Goal: Task Accomplishment & Management: Manage account settings

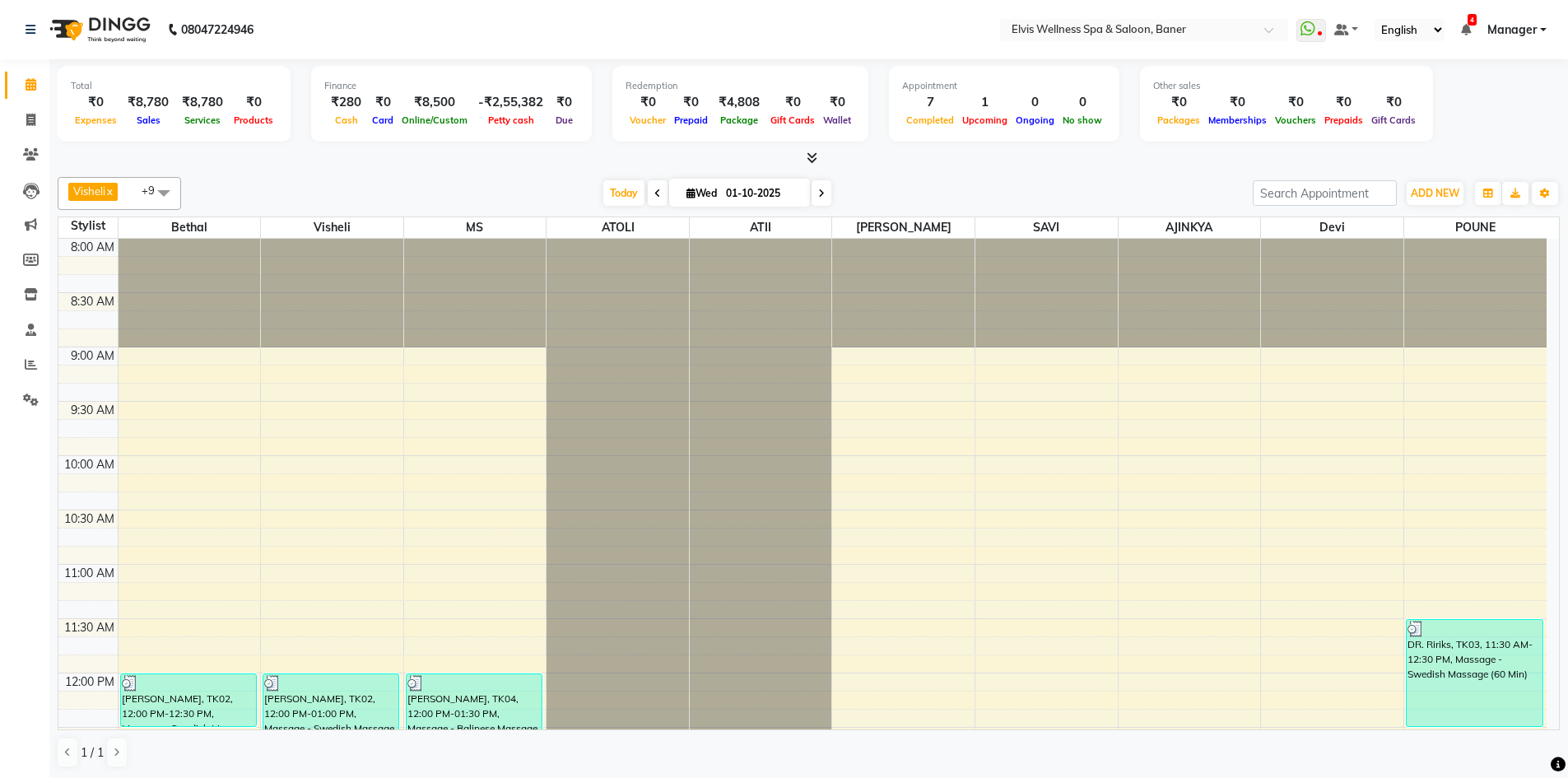
scroll to position [659, 0]
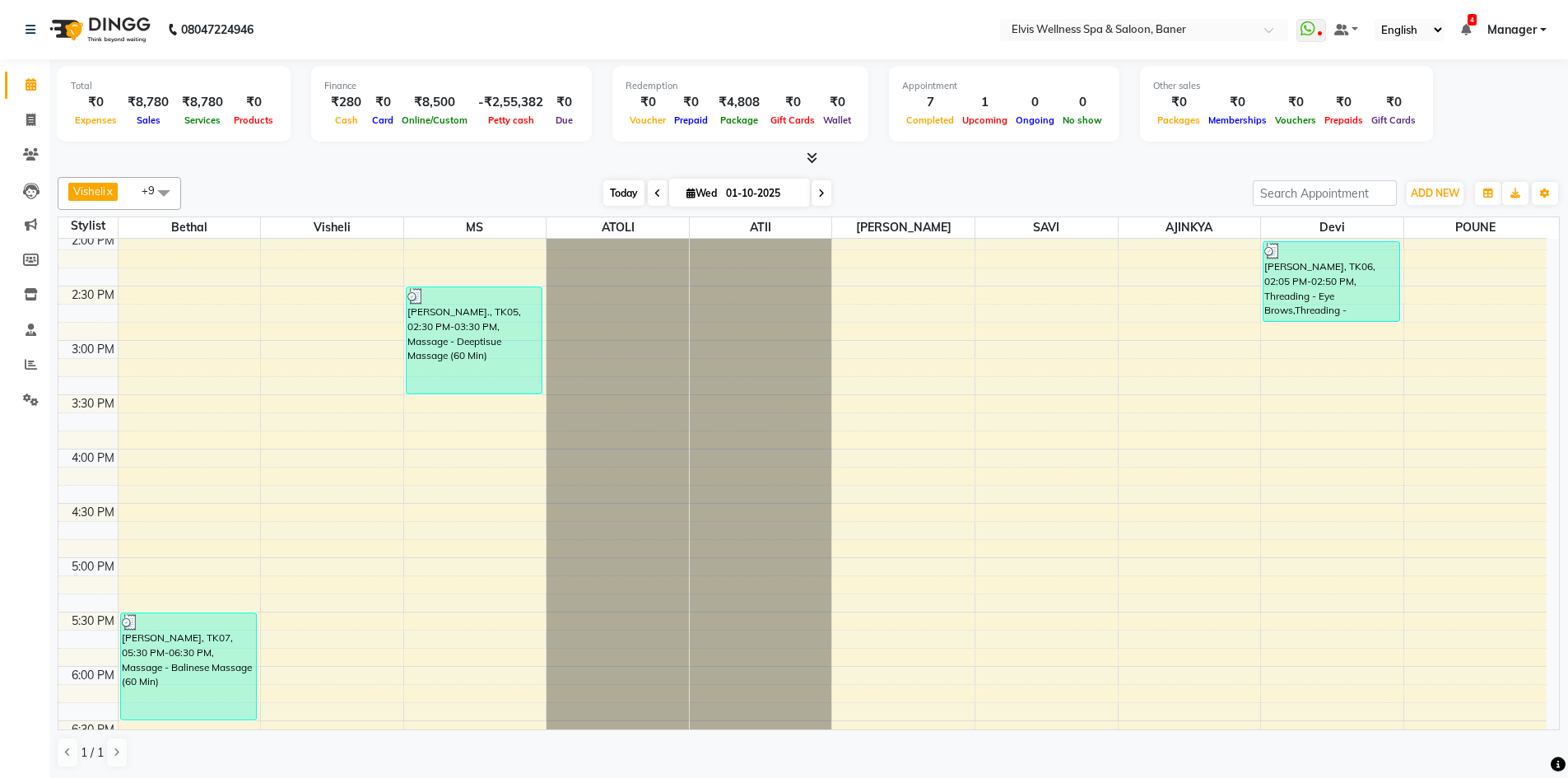
click at [626, 198] on span "Today" at bounding box center [623, 193] width 41 height 25
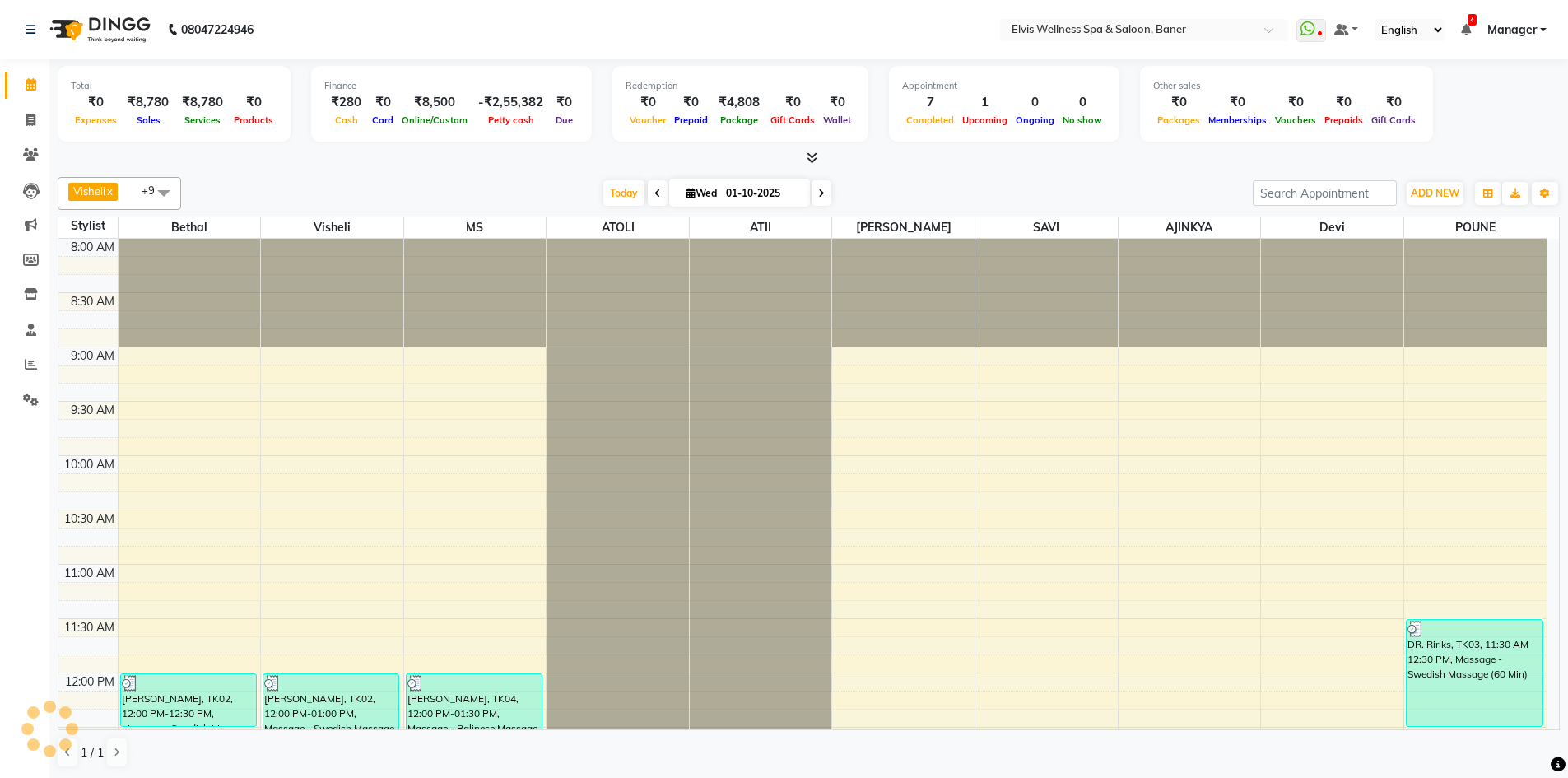
click at [903, 151] on div at bounding box center [808, 159] width 1502 height 17
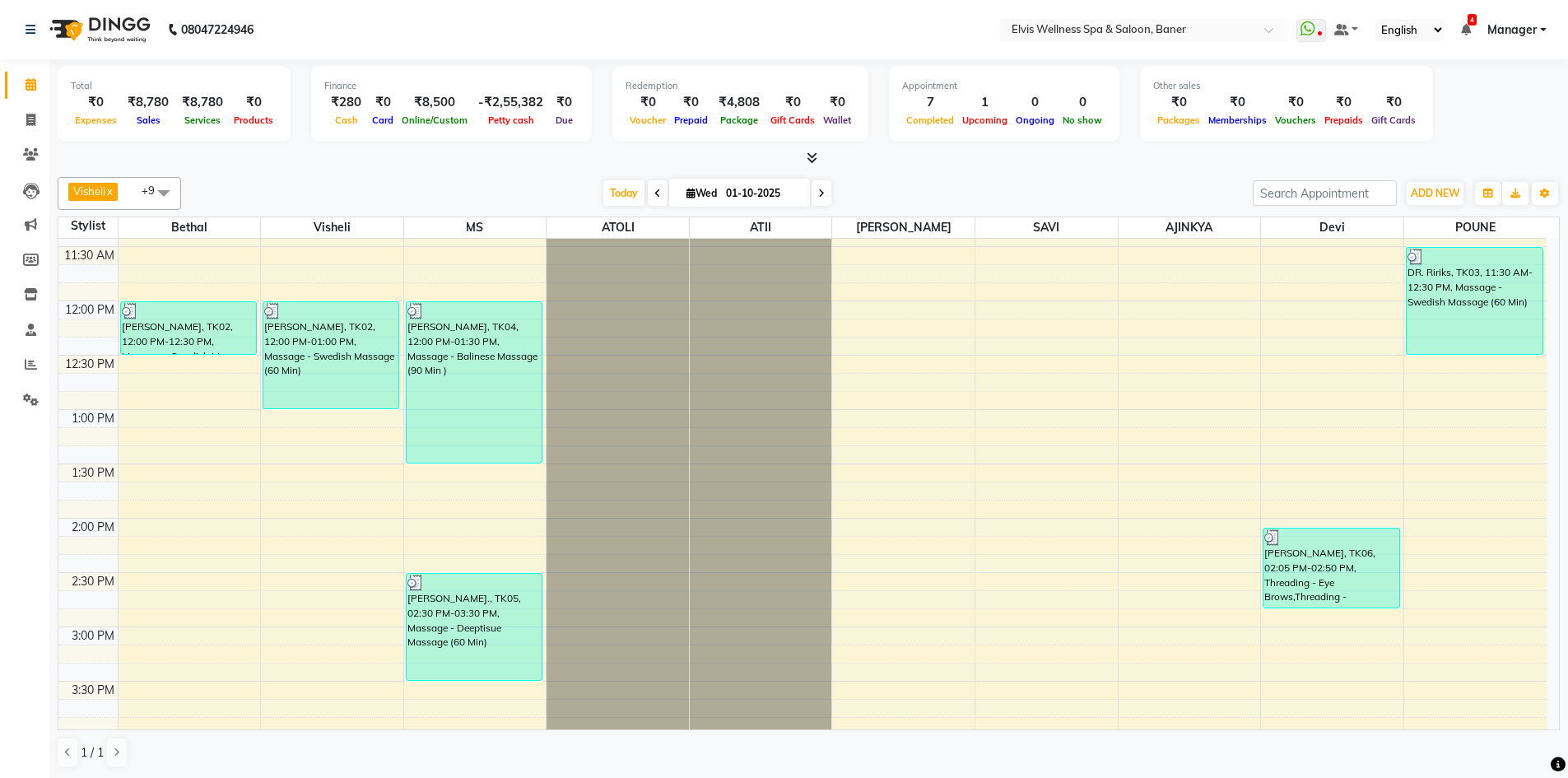
scroll to position [371, 0]
click at [975, 185] on div "[DATE] [DATE]" at bounding box center [716, 193] width 1055 height 24
click at [971, 185] on div "[DATE] [DATE]" at bounding box center [716, 193] width 1055 height 24
click at [927, 195] on div "[DATE] [DATE]" at bounding box center [716, 193] width 1055 height 24
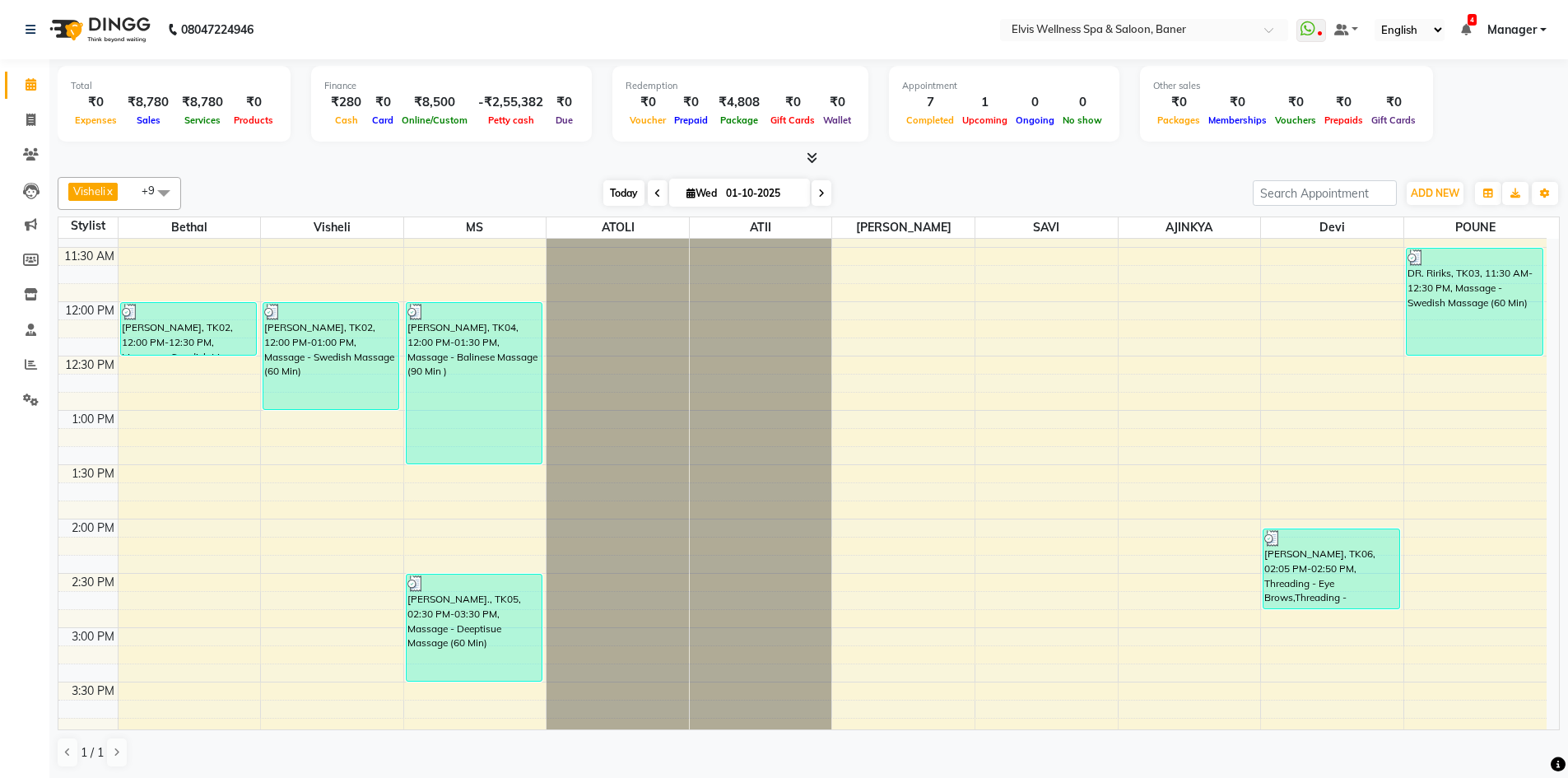
click at [603, 195] on span "Today" at bounding box center [623, 193] width 41 height 25
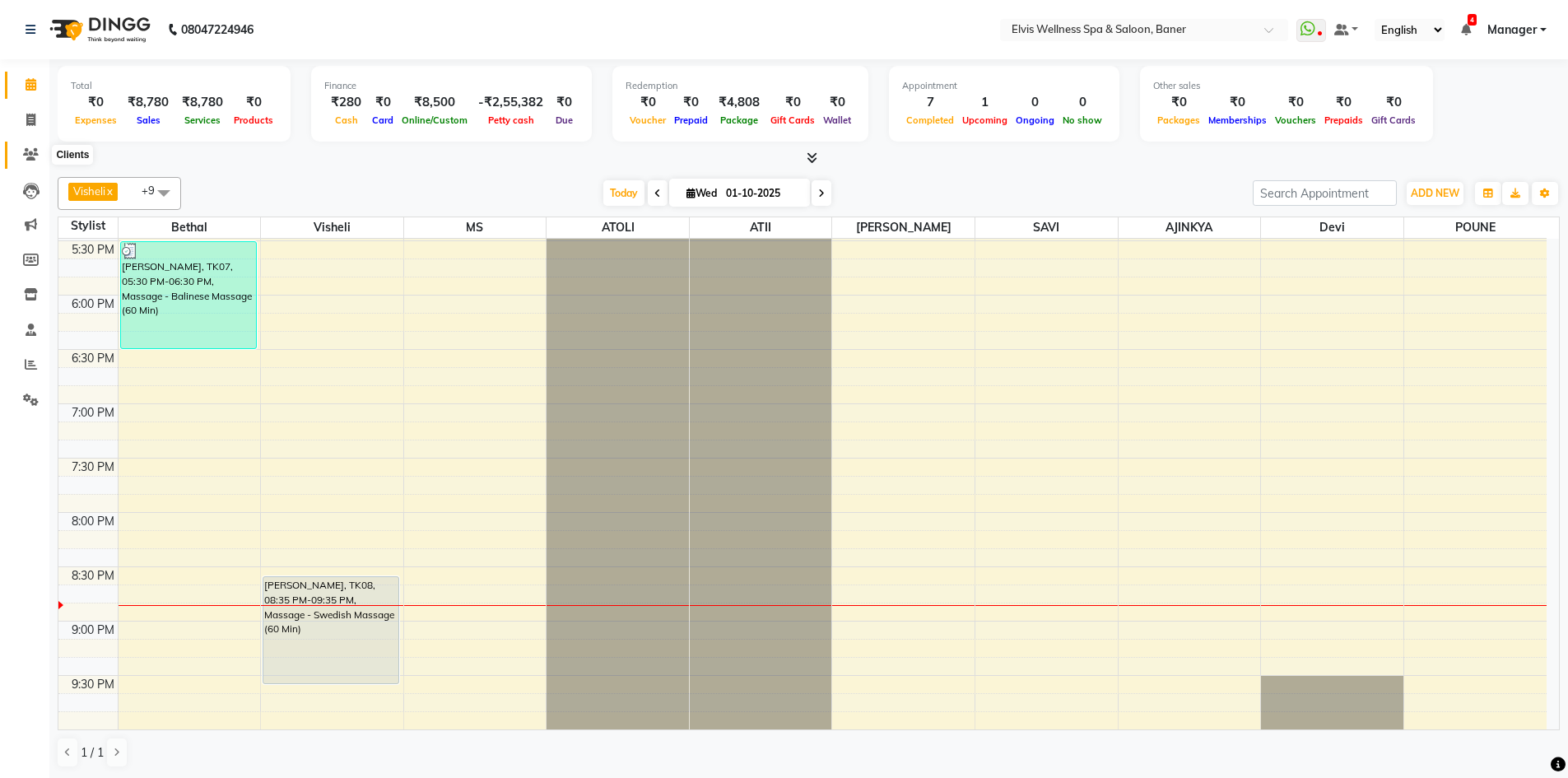
click at [31, 151] on icon at bounding box center [30, 154] width 16 height 13
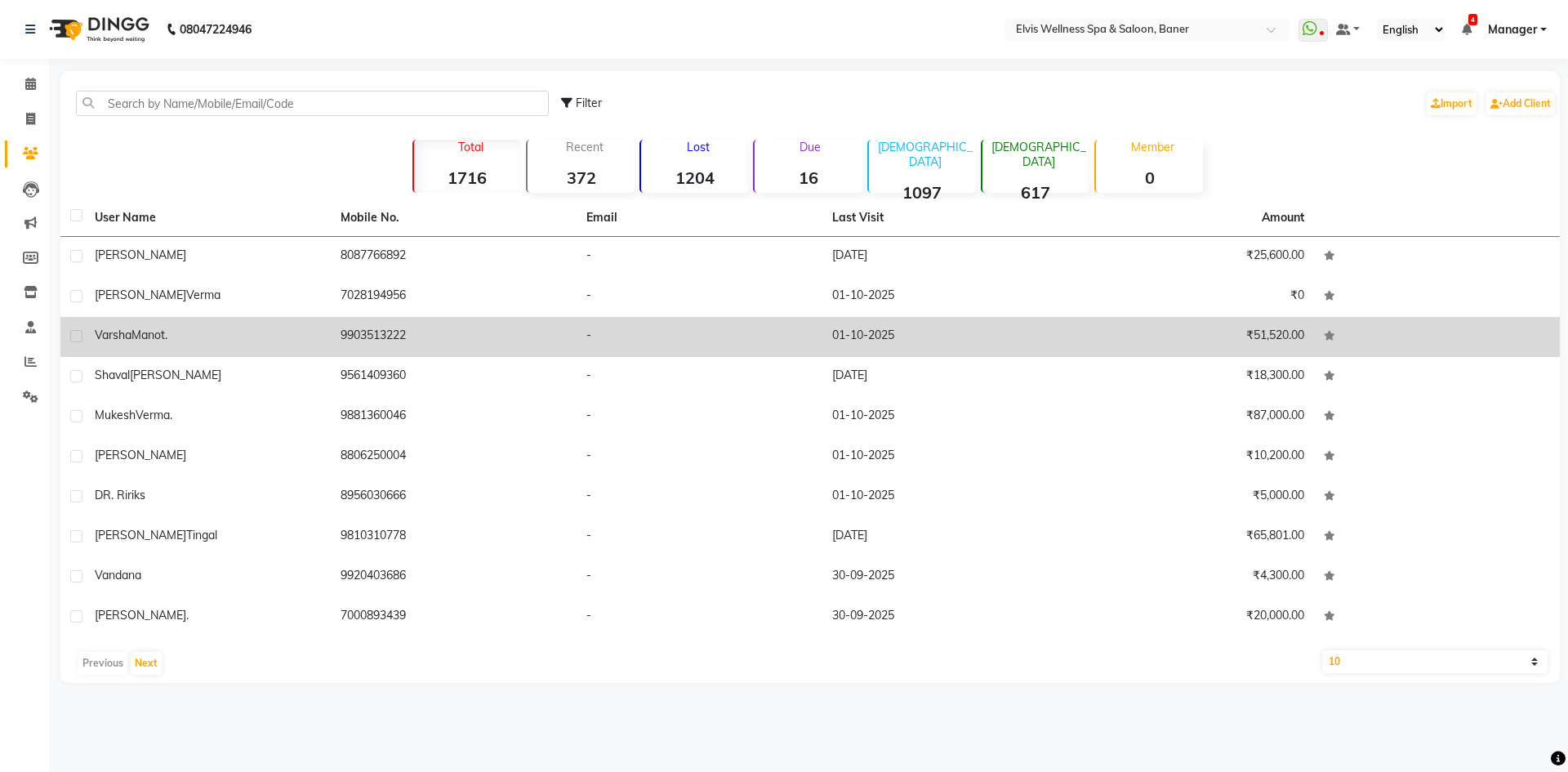
click at [282, 347] on td "[PERSON_NAME]." at bounding box center [208, 337] width 246 height 40
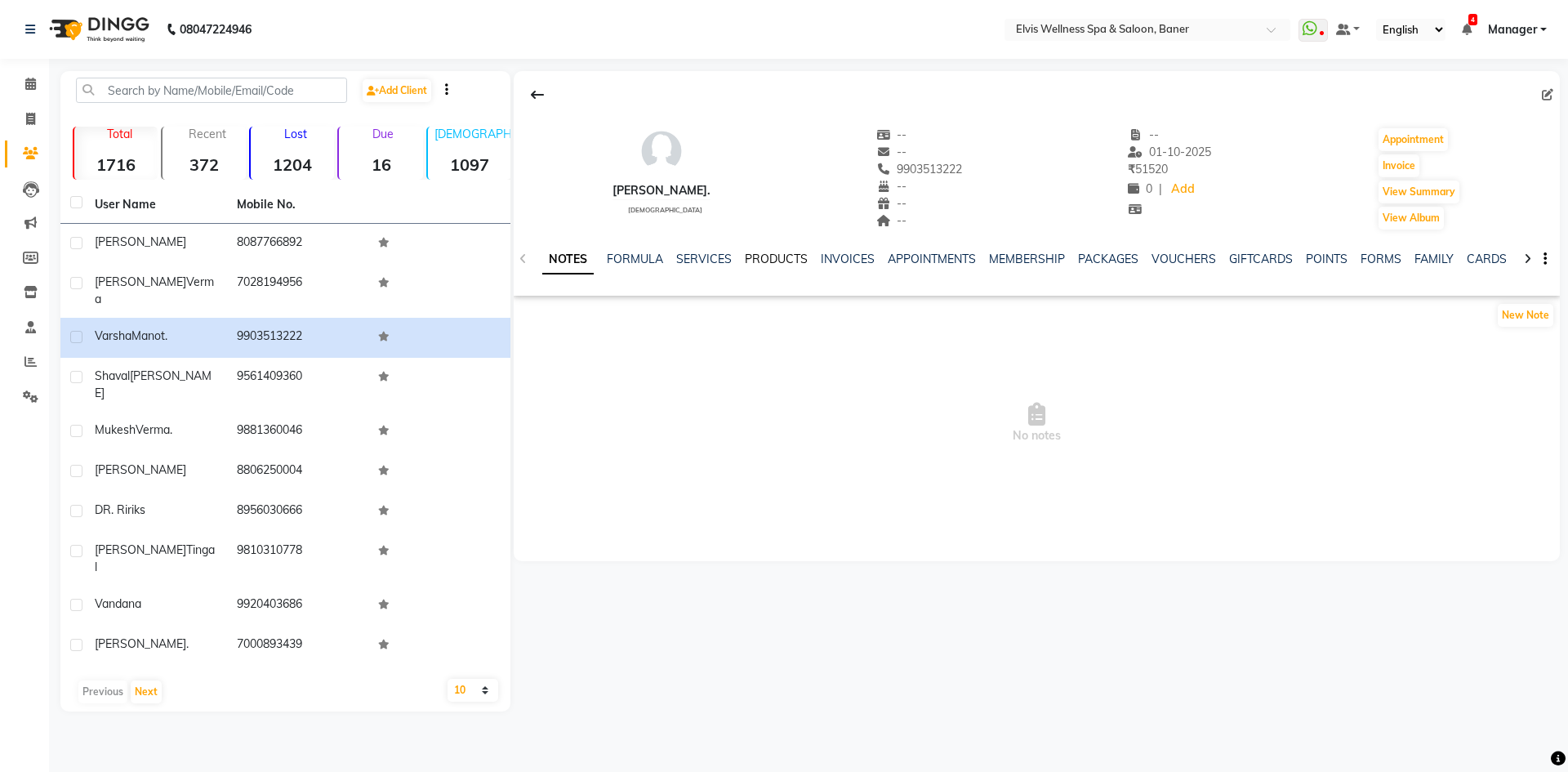
click at [798, 256] on link "PRODUCTS" at bounding box center [776, 260] width 63 height 15
click at [800, 257] on link "INVOICES" at bounding box center [821, 260] width 54 height 15
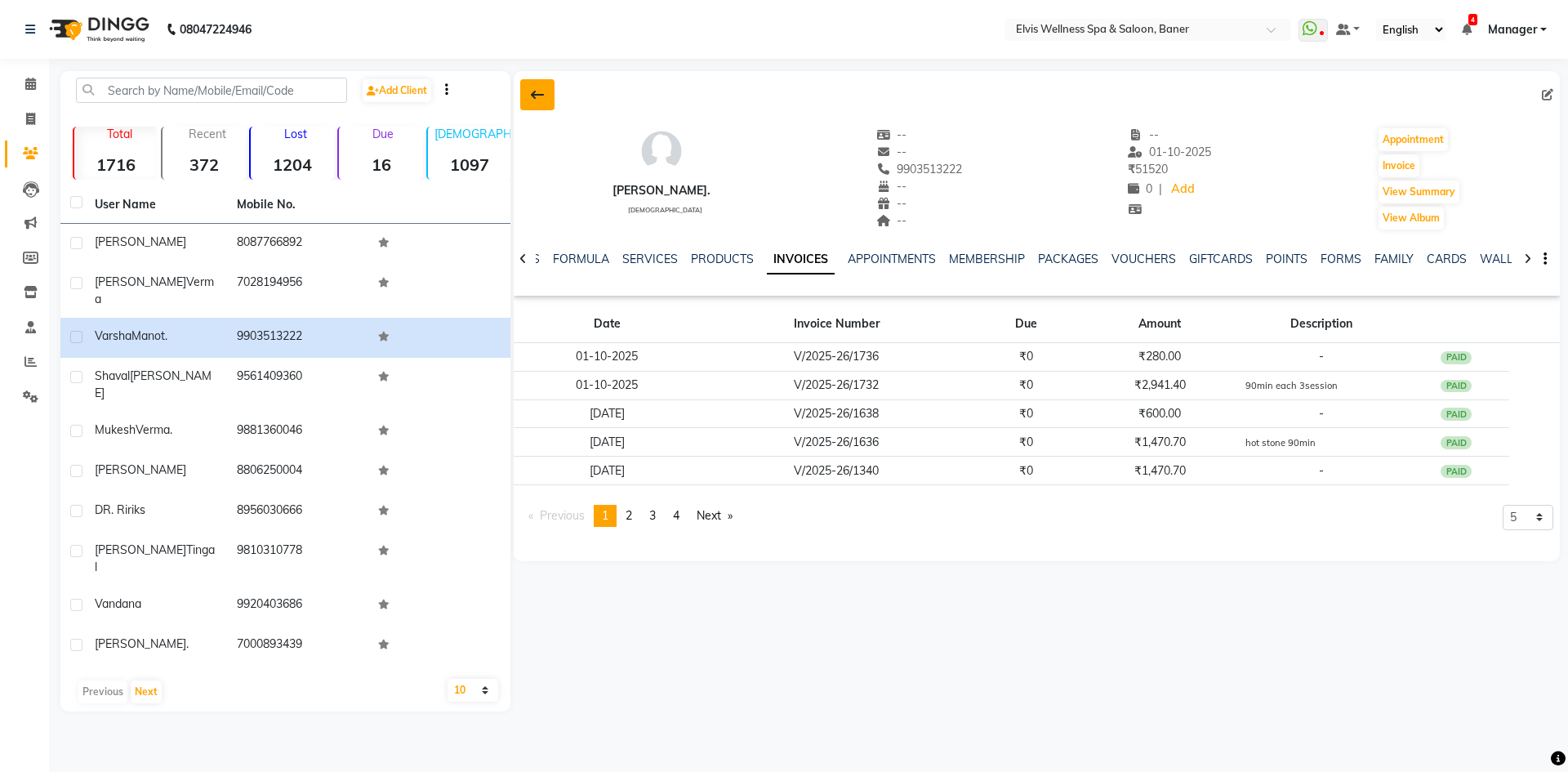
click at [536, 95] on icon at bounding box center [537, 95] width 13 height 13
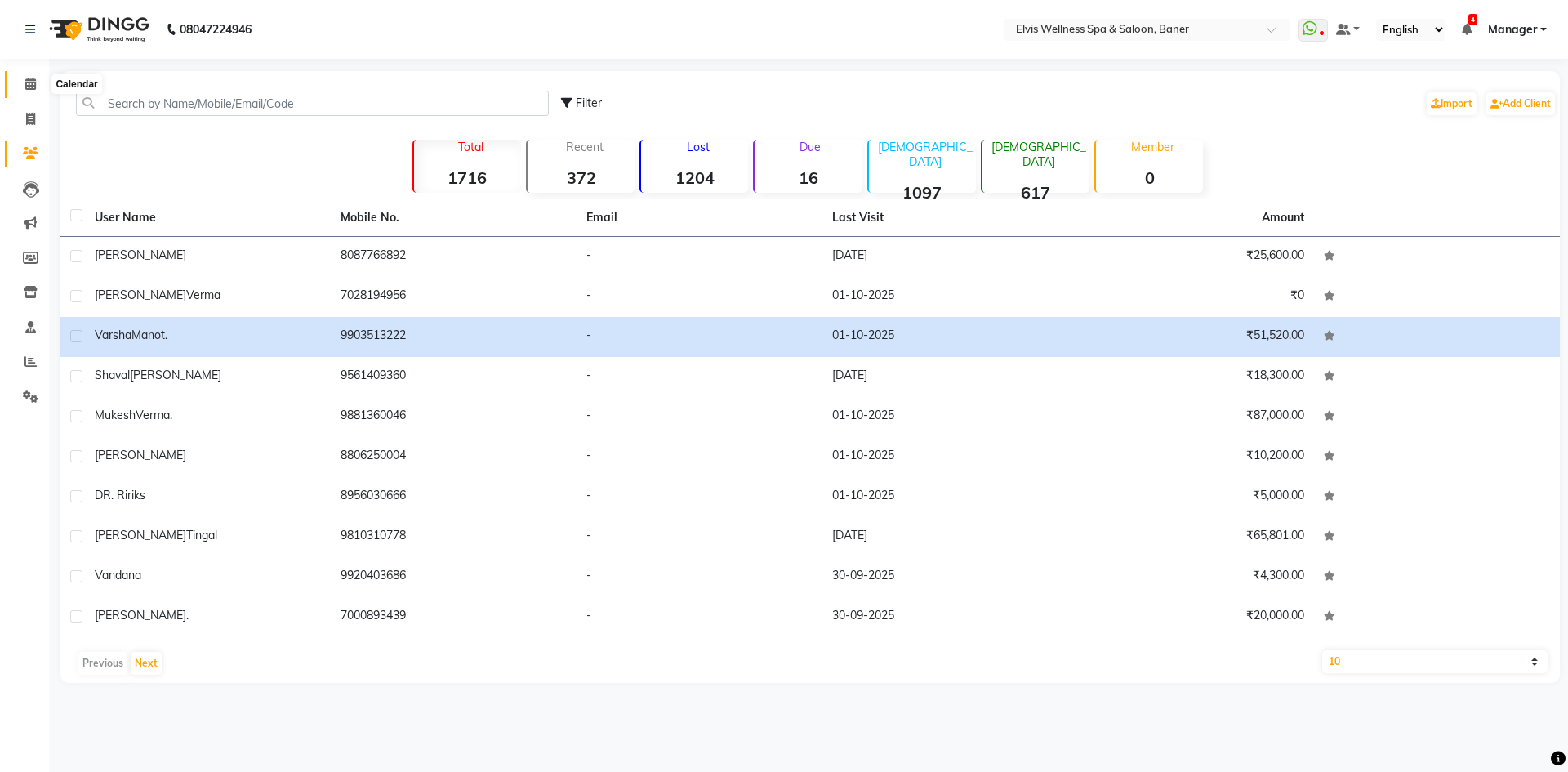
click at [34, 83] on icon at bounding box center [30, 84] width 11 height 13
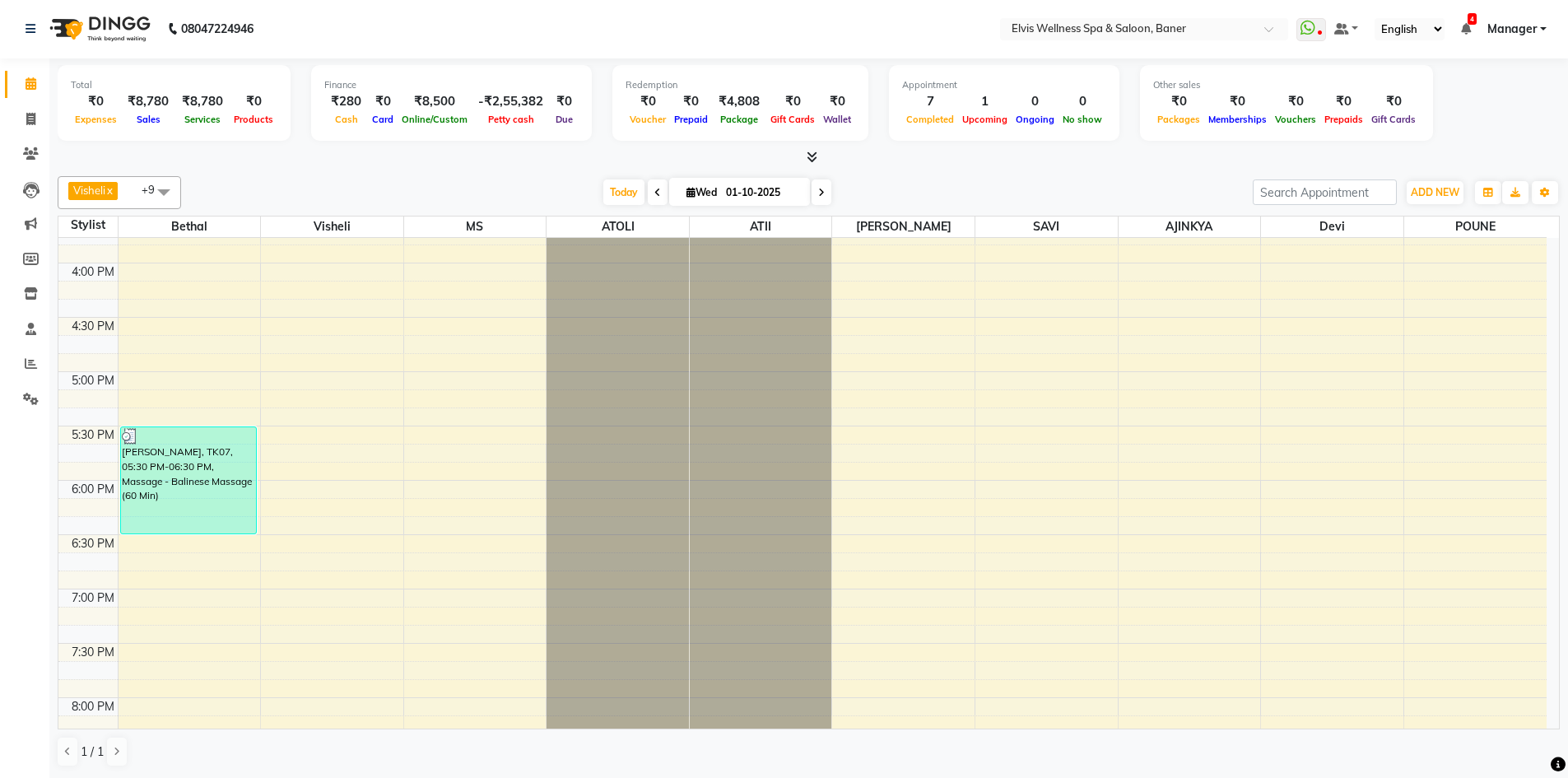
scroll to position [700, 0]
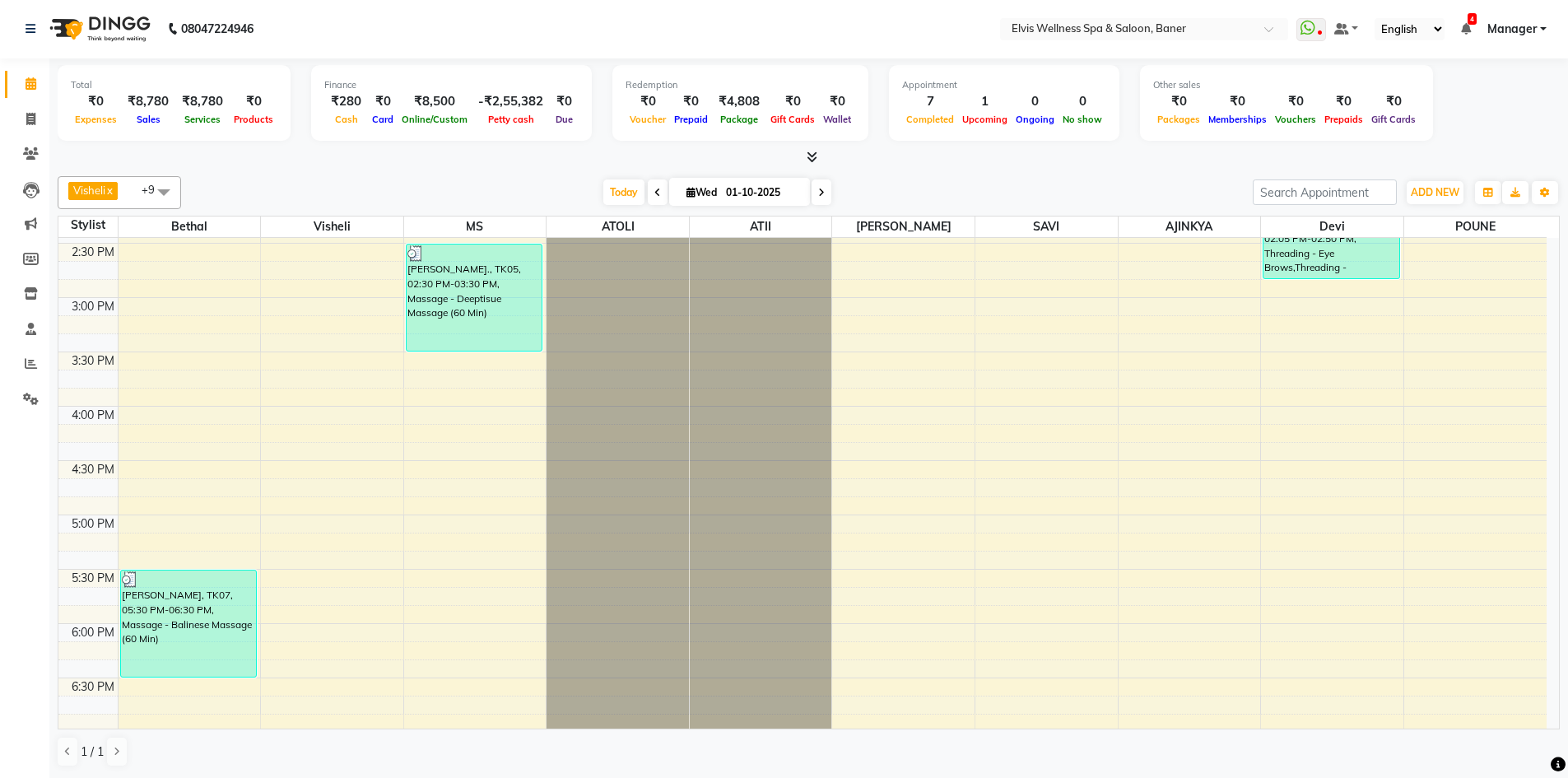
click at [810, 158] on icon at bounding box center [811, 157] width 11 height 13
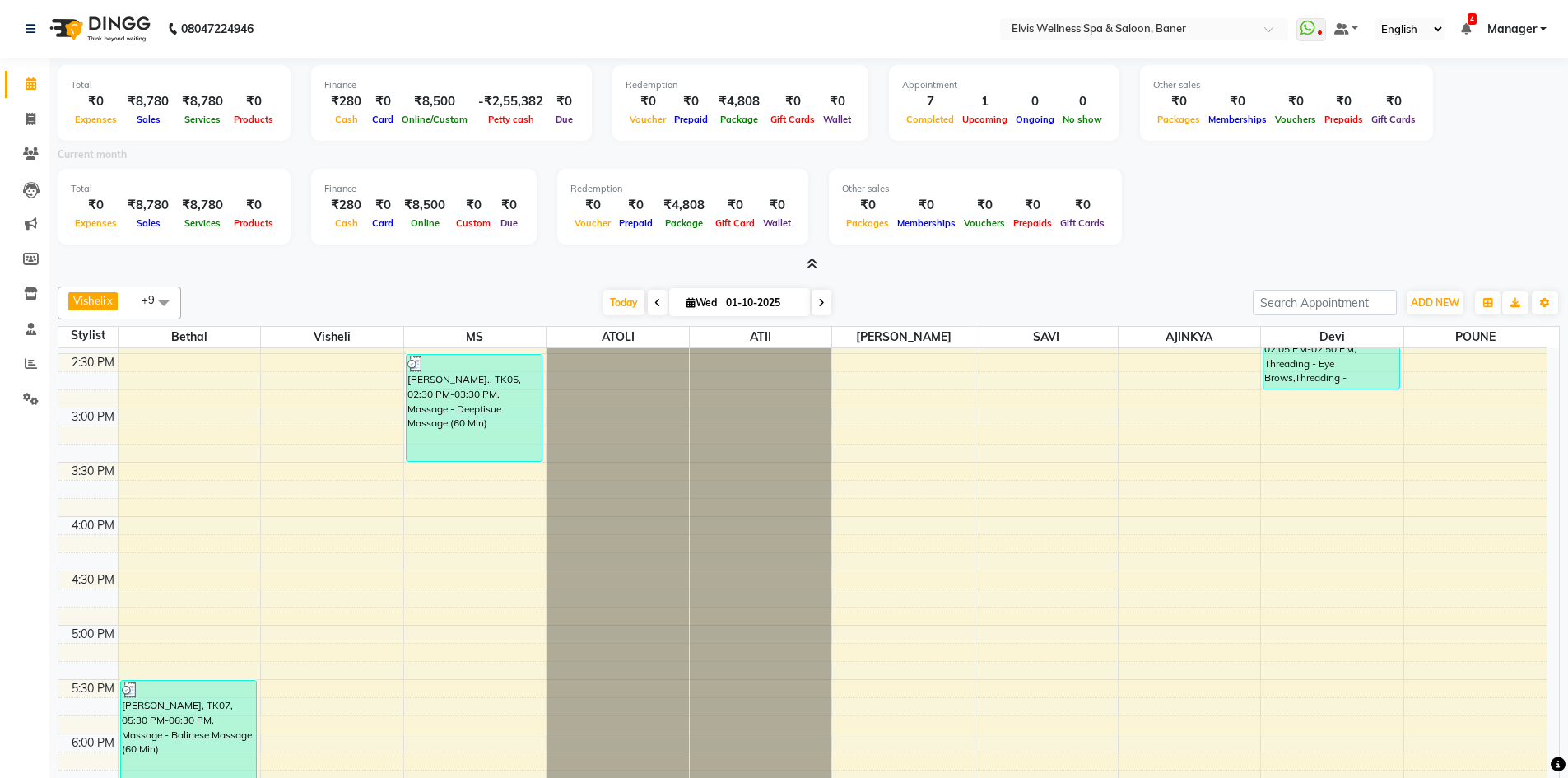
click at [808, 267] on icon at bounding box center [811, 263] width 11 height 13
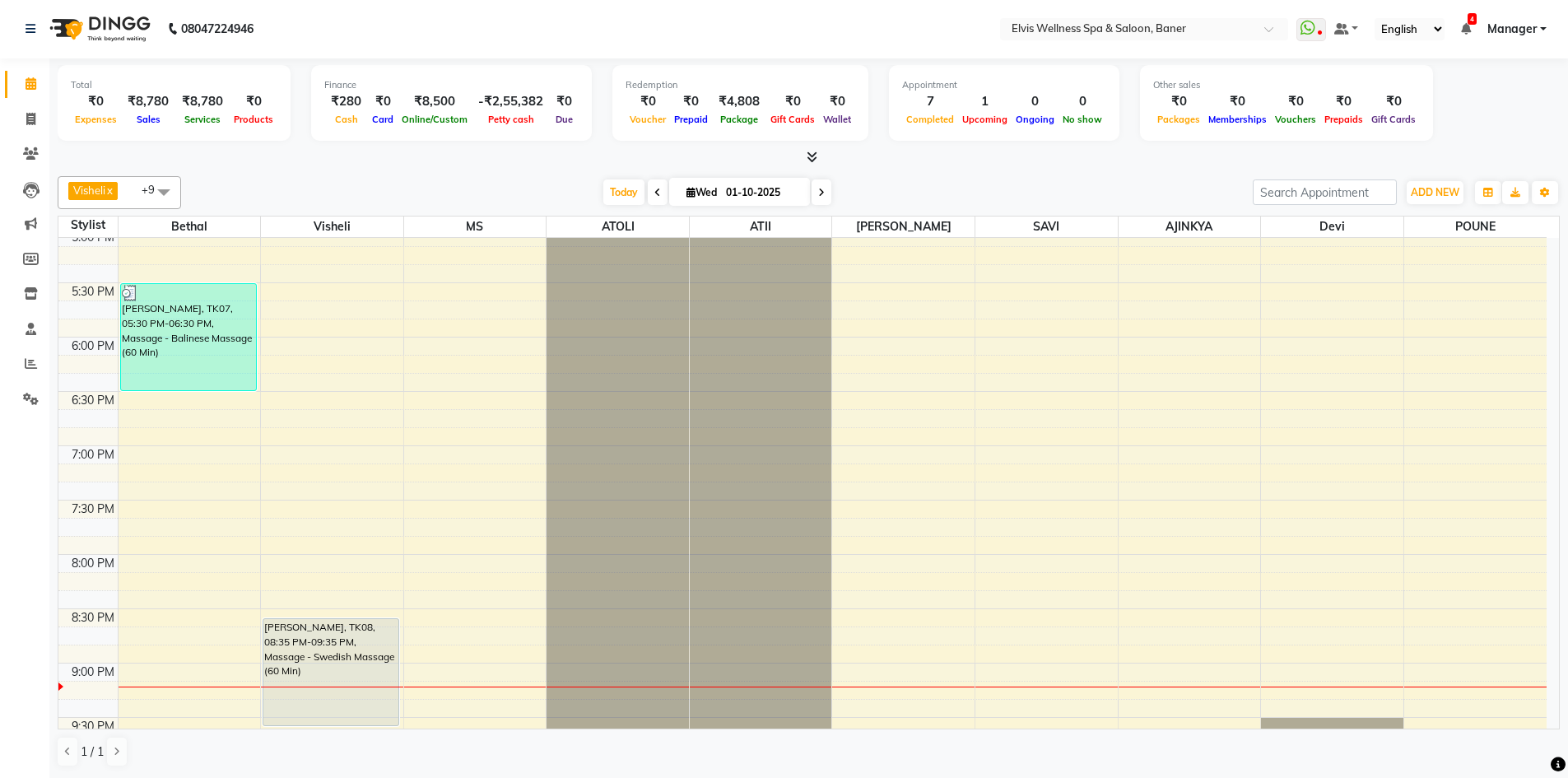
scroll to position [1030, 0]
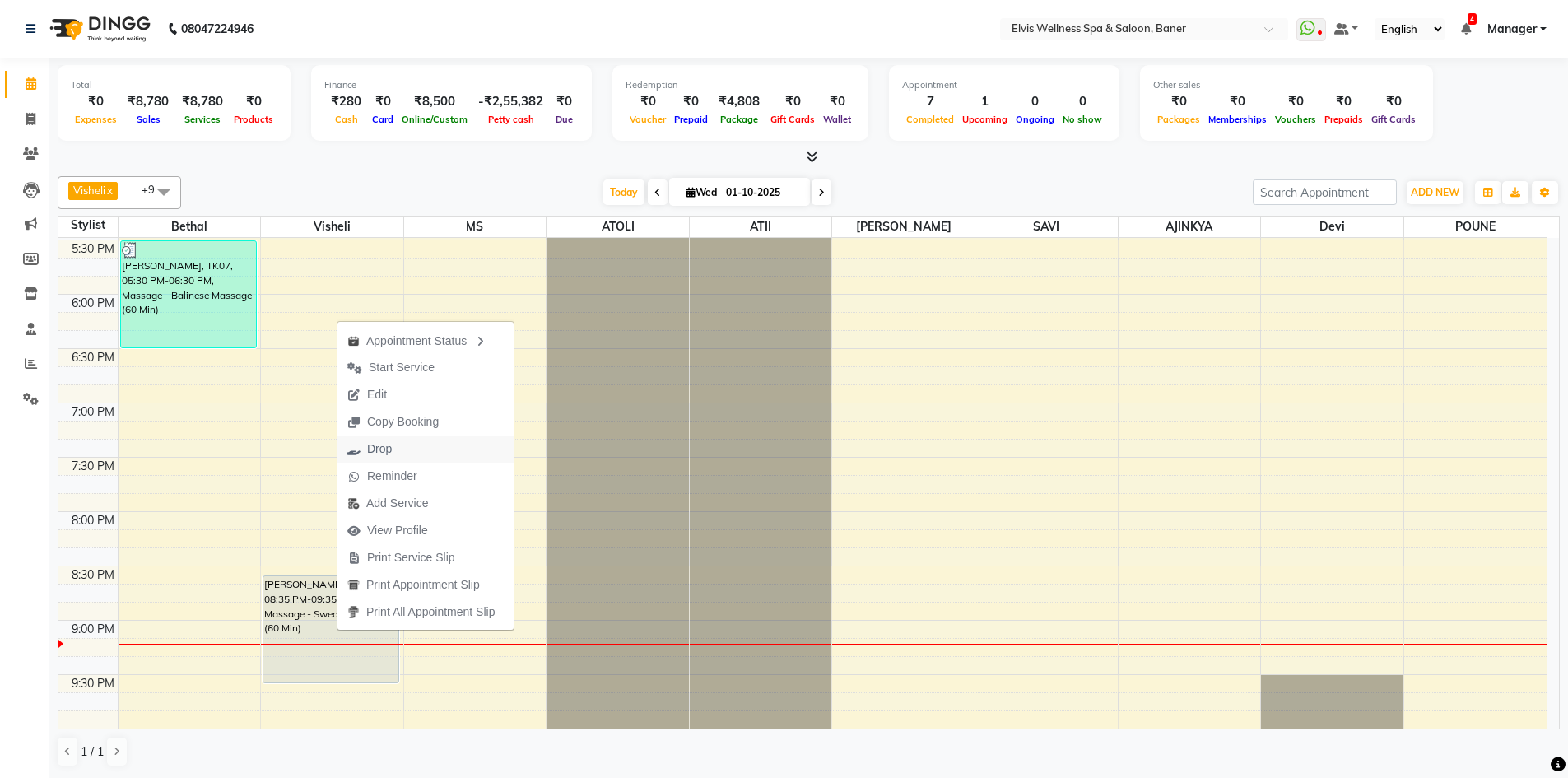
click at [396, 457] on span "Drop" at bounding box center [369, 449] width 64 height 27
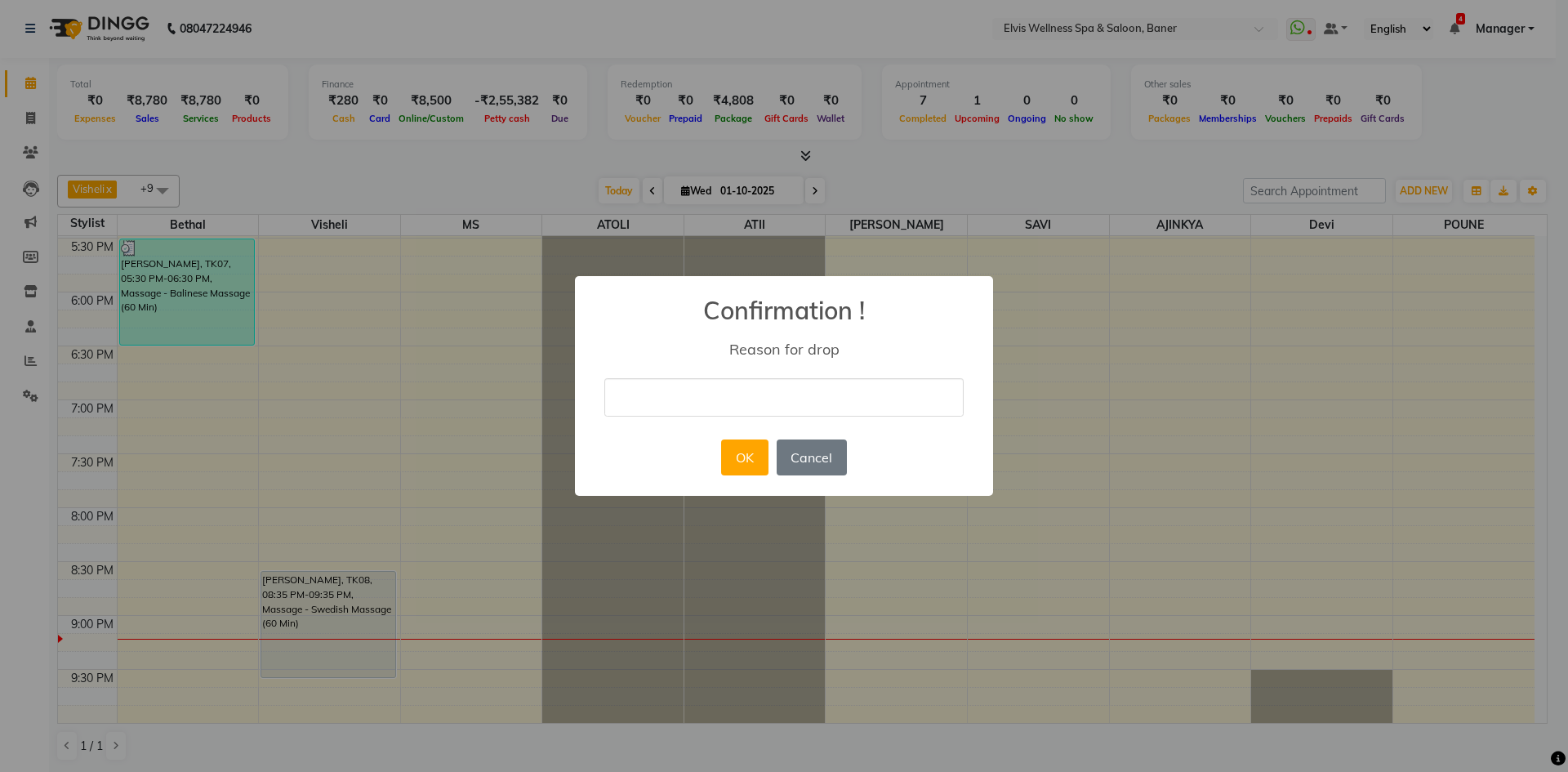
drag, startPoint x: 798, startPoint y: 393, endPoint x: 769, endPoint y: 413, distance: 35.2
click at [798, 393] on input "text" at bounding box center [784, 398] width 359 height 39
type input "Booking cancelled"
click at [755, 461] on button "OK" at bounding box center [745, 457] width 47 height 36
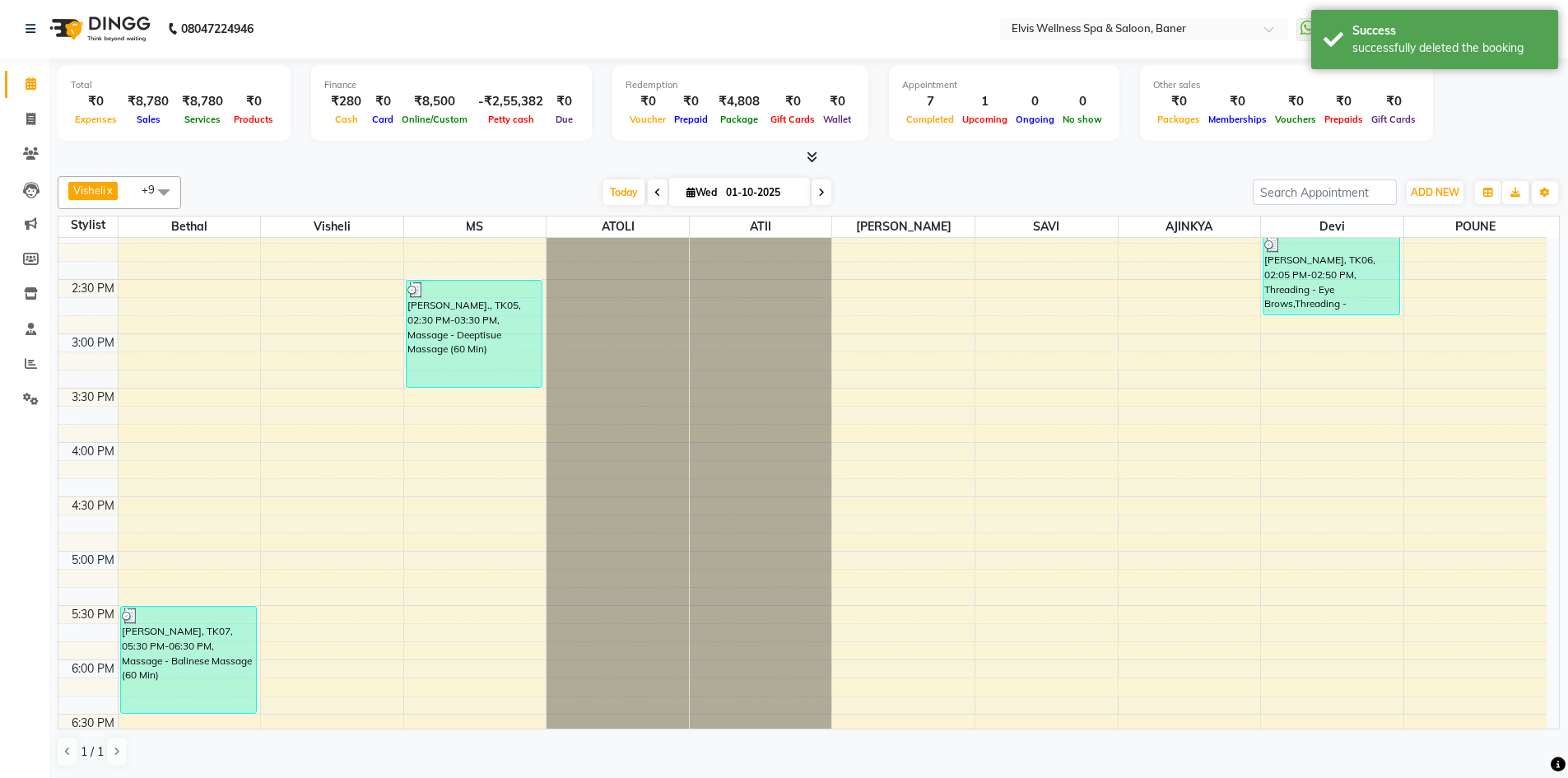
scroll to position [454, 0]
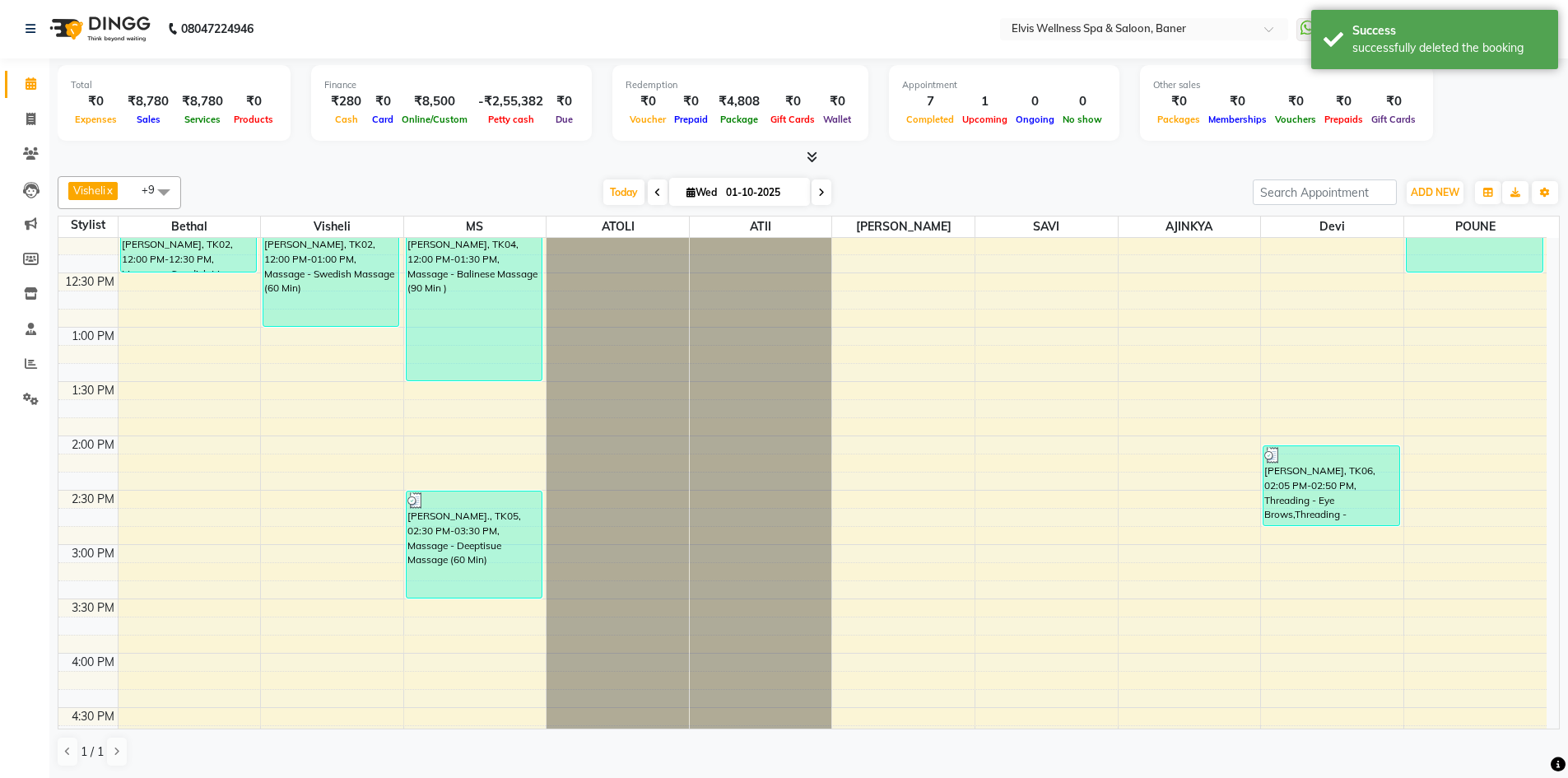
click at [813, 152] on icon at bounding box center [811, 157] width 11 height 13
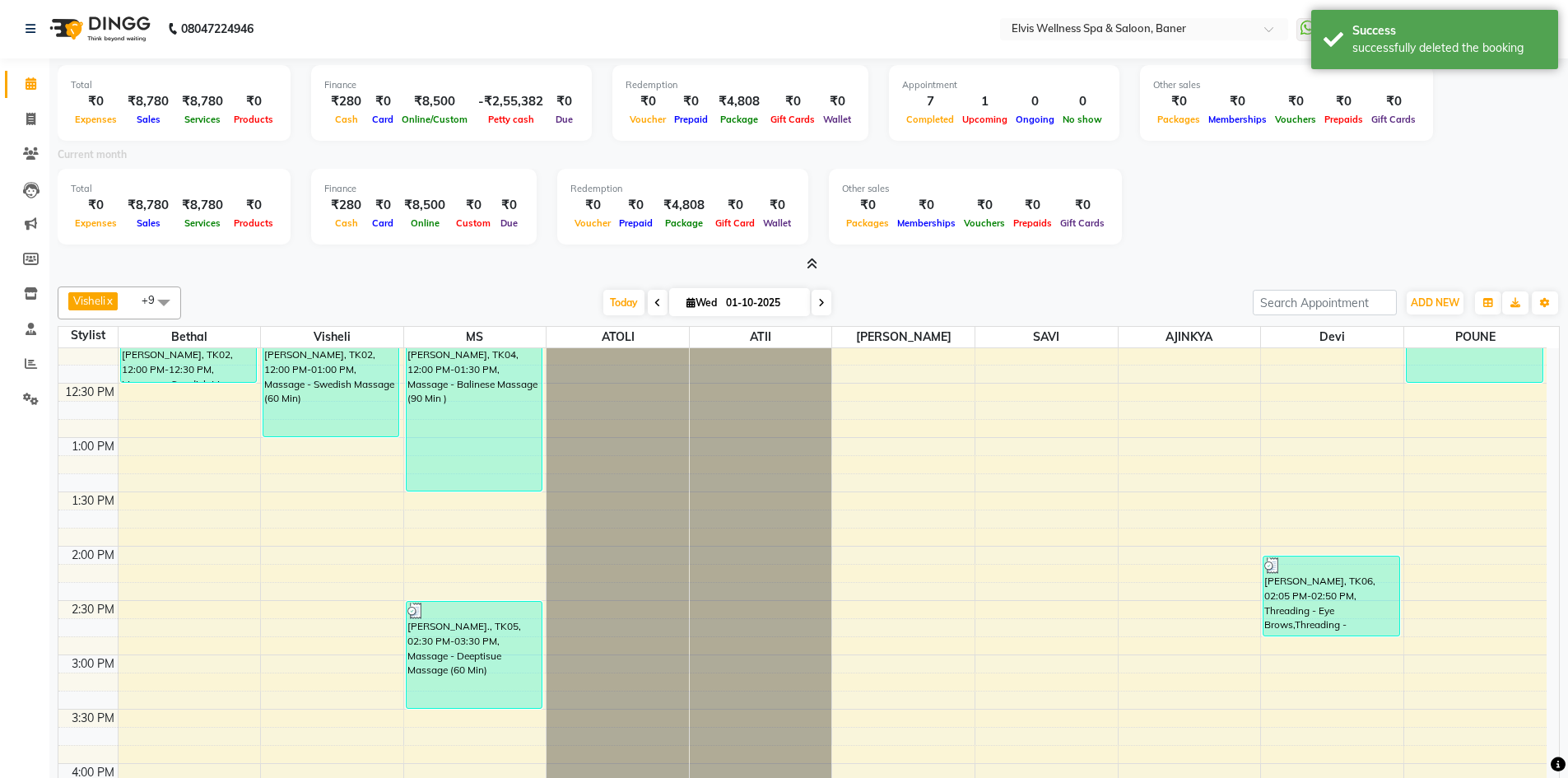
click at [801, 260] on span at bounding box center [808, 264] width 17 height 17
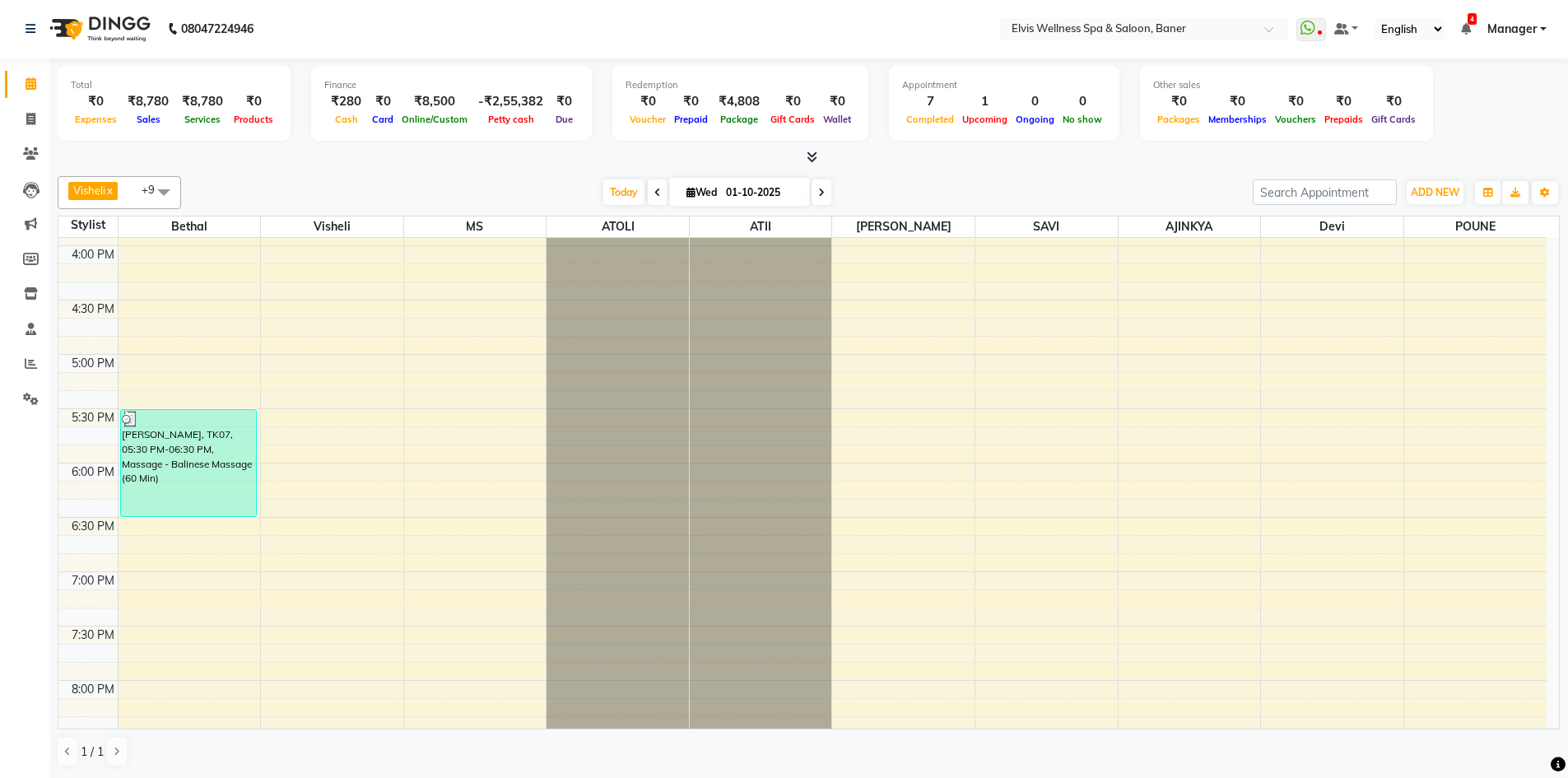
scroll to position [619, 0]
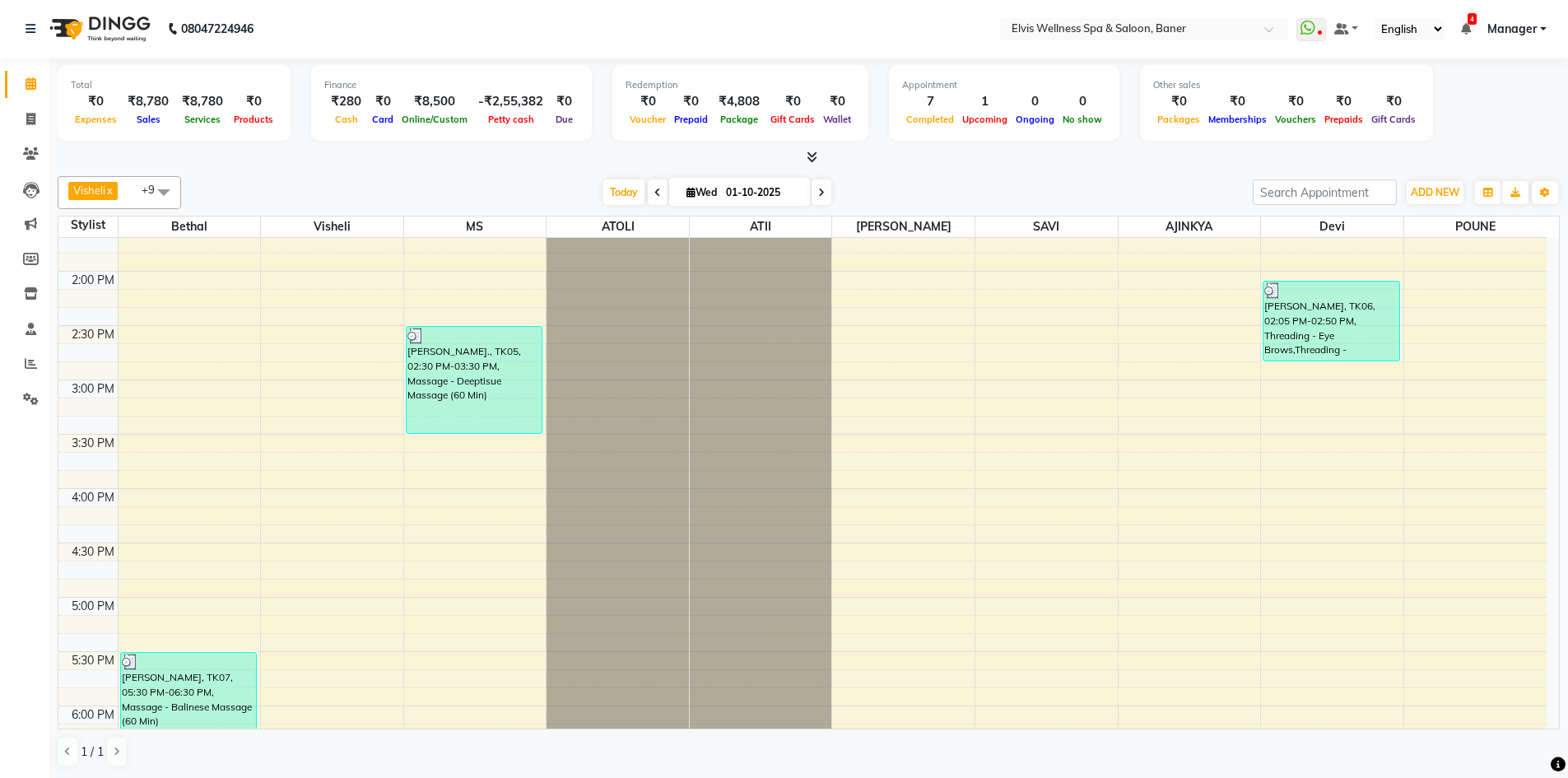
click at [1495, 23] on span "Manager" at bounding box center [1511, 29] width 50 height 17
click at [1455, 107] on link "Sign out" at bounding box center [1462, 112] width 151 height 25
